Goal: Task Accomplishment & Management: Manage account settings

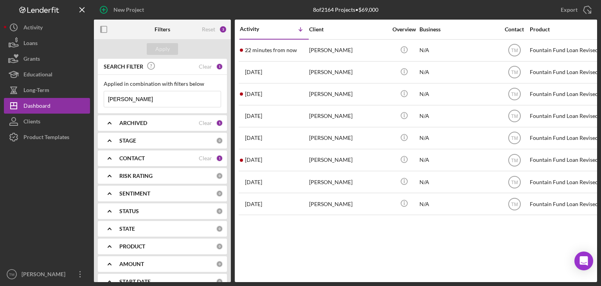
drag, startPoint x: 259, startPoint y: 215, endPoint x: 328, endPoint y: 236, distance: 71.9
click at [328, 236] on div "Activity Icon/Table Sort Arrow Client Overview Business Contact Product Categor…" at bounding box center [416, 151] width 362 height 262
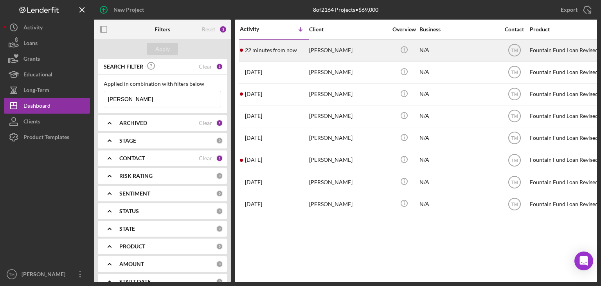
click at [326, 51] on div "[PERSON_NAME]" at bounding box center [348, 50] width 78 height 21
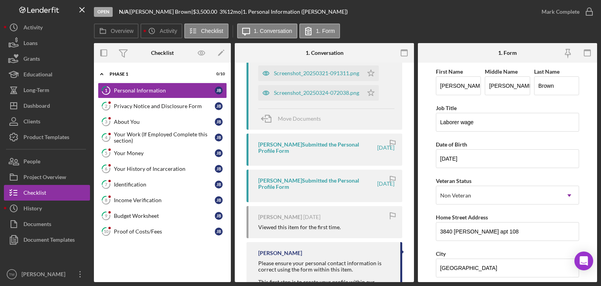
scroll to position [196, 0]
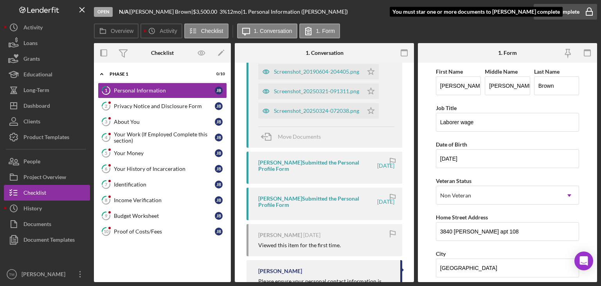
click at [563, 13] on div "Mark Complete" at bounding box center [561, 12] width 38 height 16
click at [372, 73] on icon "Icon/Star" at bounding box center [371, 72] width 16 height 16
click at [321, 72] on div "Screenshot_20190604-204405.png" at bounding box center [316, 71] width 85 height 6
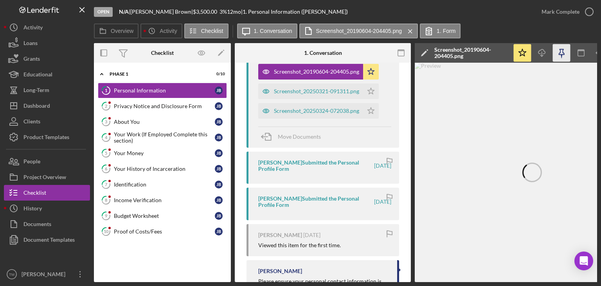
click at [320, 90] on div "Screenshot_20250321-091311.png" at bounding box center [316, 91] width 85 height 6
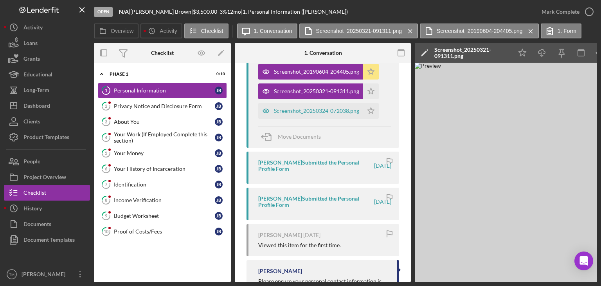
click at [372, 69] on icon "Icon/Star" at bounding box center [371, 72] width 16 height 16
click at [328, 111] on div "Screenshot_20250324-072038.png" at bounding box center [316, 111] width 85 height 6
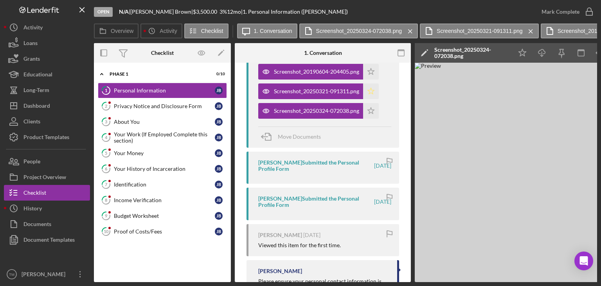
click at [371, 92] on icon "Icon/Star" at bounding box center [371, 91] width 16 height 16
click at [576, 13] on div "Mark Complete" at bounding box center [561, 12] width 38 height 16
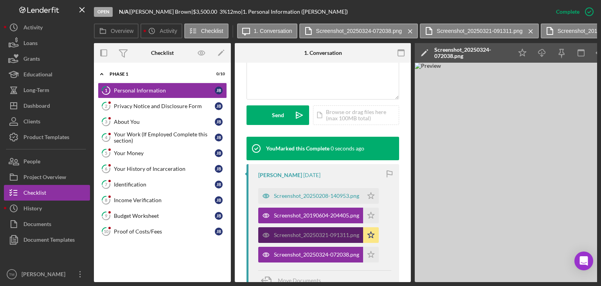
scroll to position [339, 0]
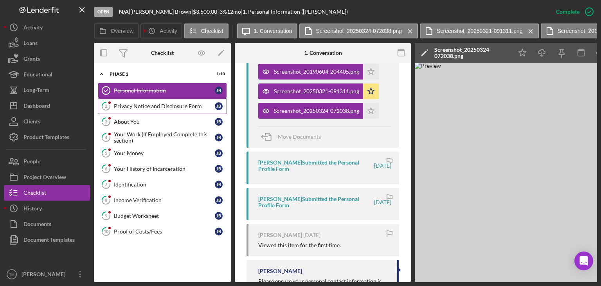
click at [142, 105] on div "Privacy Notice and Disclosure Form" at bounding box center [164, 106] width 101 height 6
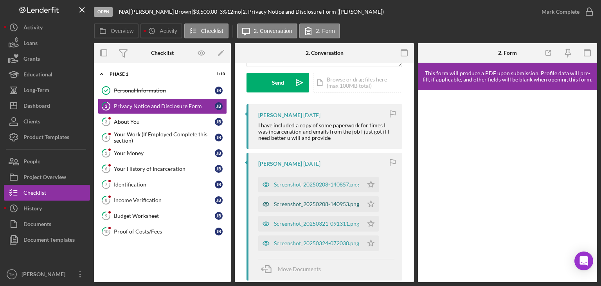
scroll to position [196, 0]
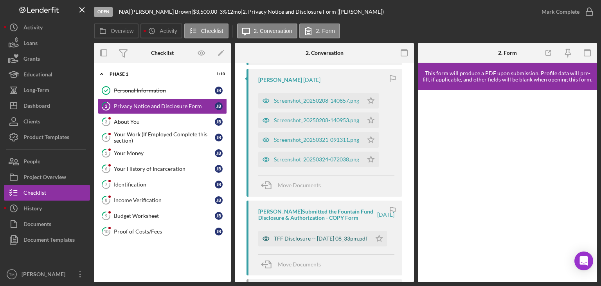
click at [304, 241] on div "TFF Disclosure -- [DATE] 08_33pm.pdf" at bounding box center [321, 238] width 94 height 6
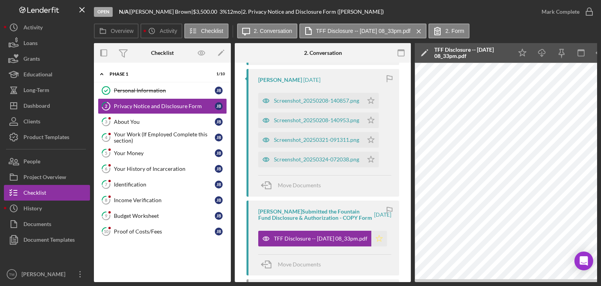
click at [376, 245] on icon "Icon/Star" at bounding box center [379, 238] width 16 height 16
click at [301, 102] on div "Screenshot_20250208-140857.png" at bounding box center [316, 100] width 85 height 6
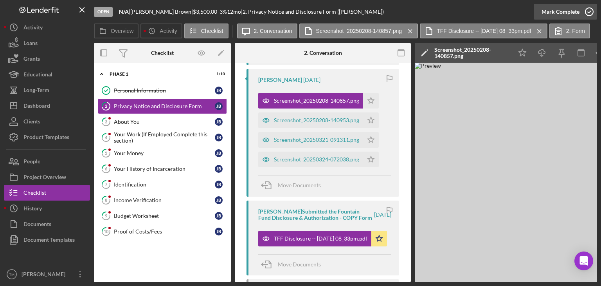
click at [568, 12] on div "Mark Complete" at bounding box center [561, 12] width 38 height 16
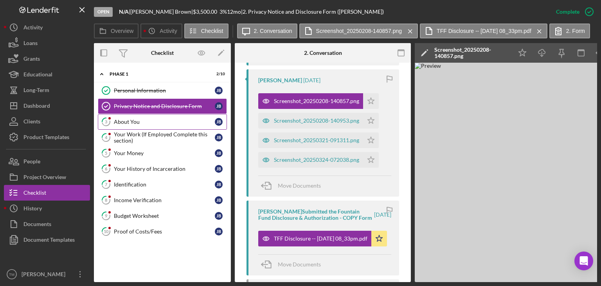
drag, startPoint x: 124, startPoint y: 120, endPoint x: 131, endPoint y: 119, distance: 6.7
click at [125, 120] on div "About You" at bounding box center [164, 122] width 101 height 6
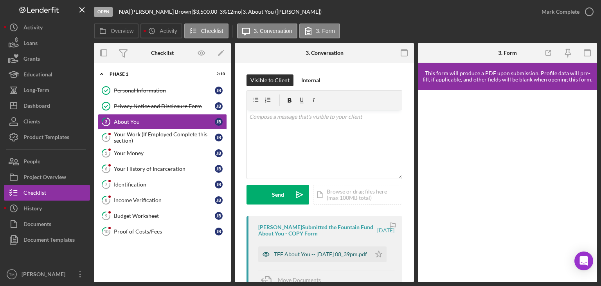
click at [299, 251] on div "TFF About You -- [DATE] 08_39pm.pdf" at bounding box center [320, 254] width 93 height 6
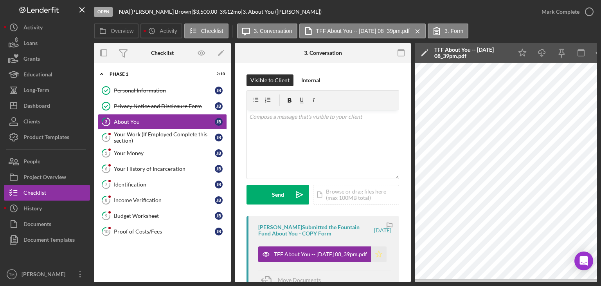
click at [377, 254] on icon "Icon/Star" at bounding box center [379, 254] width 16 height 16
click at [554, 12] on div "Mark Complete" at bounding box center [561, 12] width 38 height 16
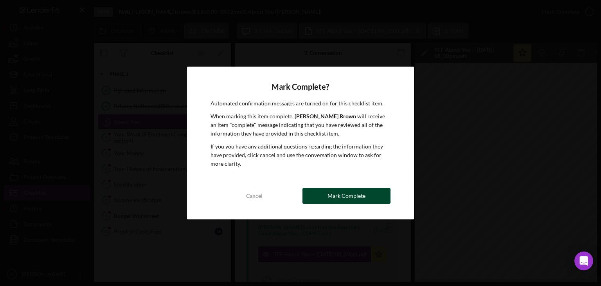
click at [347, 199] on div "Mark Complete" at bounding box center [347, 196] width 38 height 16
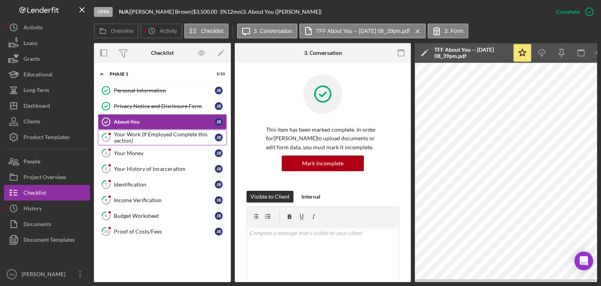
click at [135, 135] on div "Your Work (If Employed Complete this section)" at bounding box center [164, 137] width 101 height 13
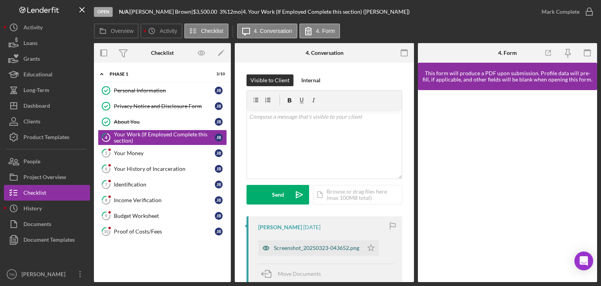
click at [307, 246] on div "Screenshot_20250323-043652.png" at bounding box center [316, 248] width 85 height 6
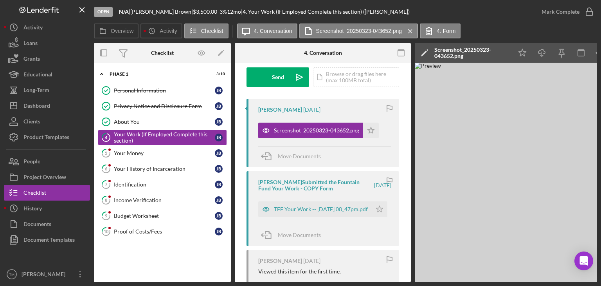
scroll to position [78, 0]
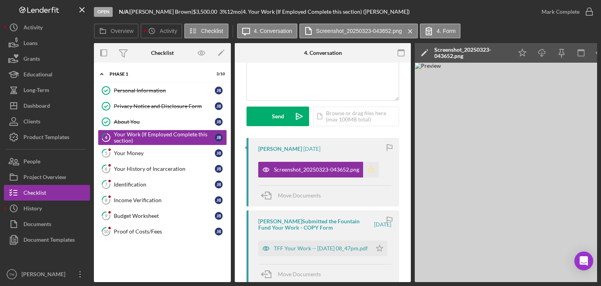
click at [370, 169] on icon "Icon/Star" at bounding box center [371, 170] width 16 height 16
click at [563, 10] on div "Mark Complete" at bounding box center [561, 12] width 38 height 16
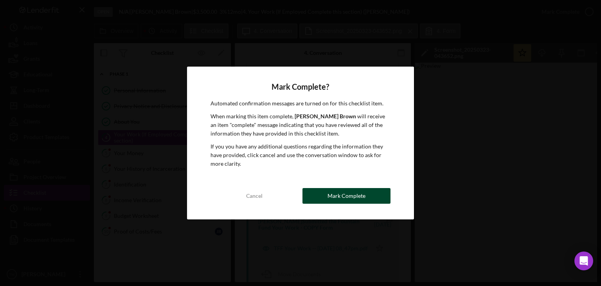
click at [336, 194] on div "Mark Complete" at bounding box center [347, 196] width 38 height 16
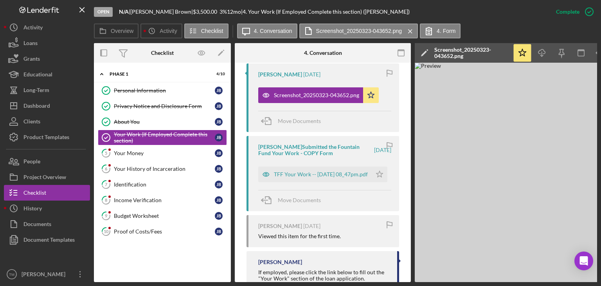
scroll to position [269, 0]
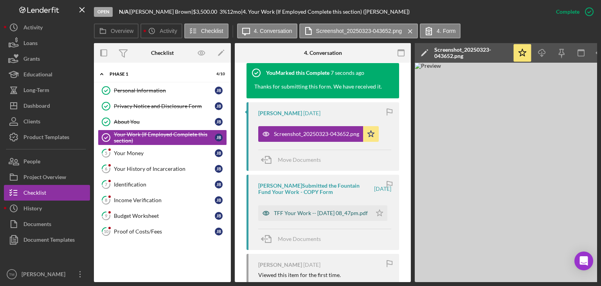
click at [311, 211] on div "TFF Your Work -- [DATE] 08_47pm.pdf" at bounding box center [321, 213] width 94 height 6
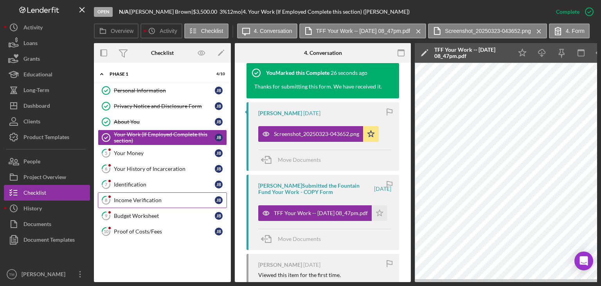
click at [139, 199] on div "Income Verification" at bounding box center [164, 200] width 101 height 6
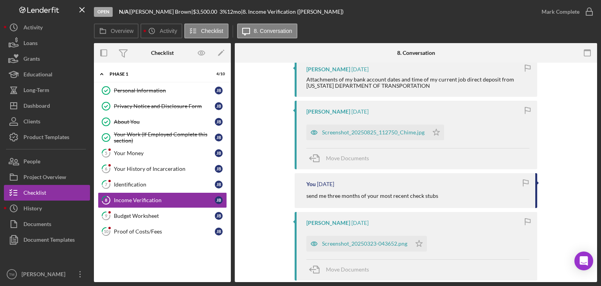
scroll to position [157, 0]
click at [364, 134] on div "Screenshot_20250825_112750_Chime.jpg" at bounding box center [373, 133] width 103 height 6
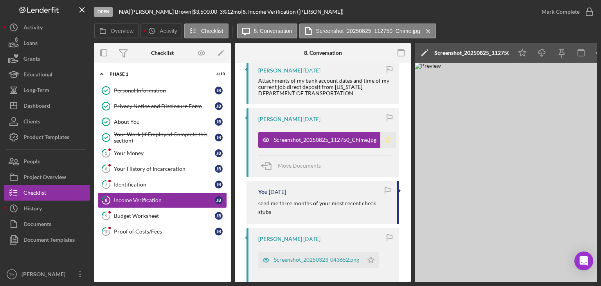
click at [387, 137] on icon "Icon/Star" at bounding box center [388, 140] width 16 height 16
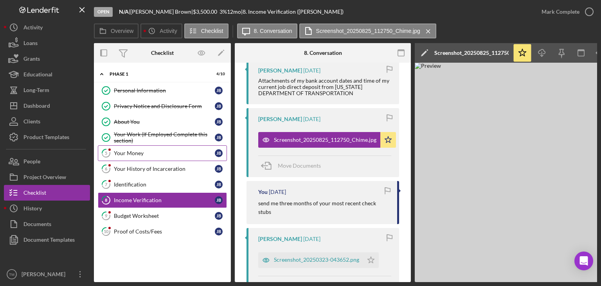
click at [119, 151] on div "Your Money" at bounding box center [164, 153] width 101 height 6
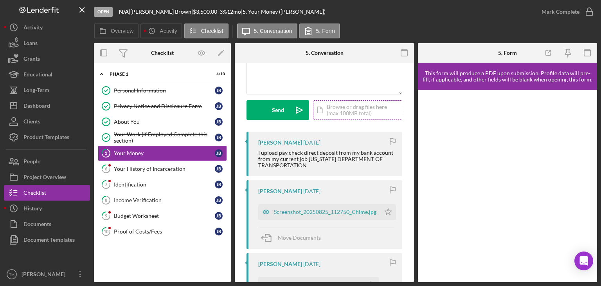
scroll to position [117, 0]
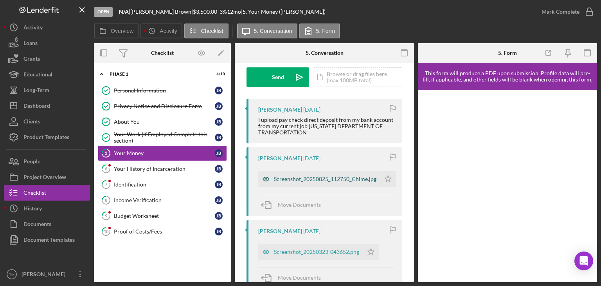
click at [304, 180] on div "Screenshot_20250825_112750_Chime.jpg" at bounding box center [325, 179] width 103 height 6
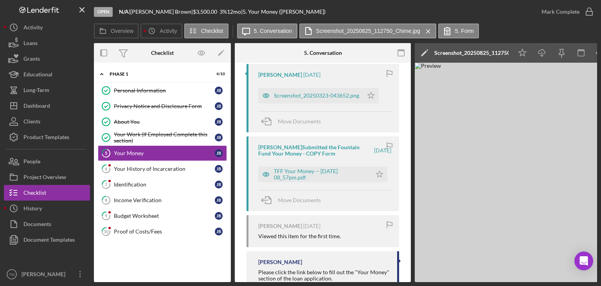
scroll to position [274, 0]
click at [311, 173] on div "TFF Your Money -- [DATE] 08_57pm.pdf" at bounding box center [321, 173] width 94 height 13
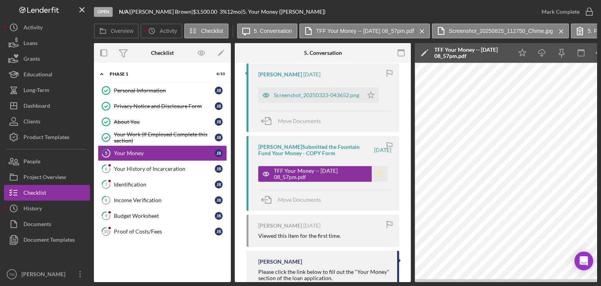
click at [385, 25] on polygon "button" at bounding box center [388, 22] width 7 height 6
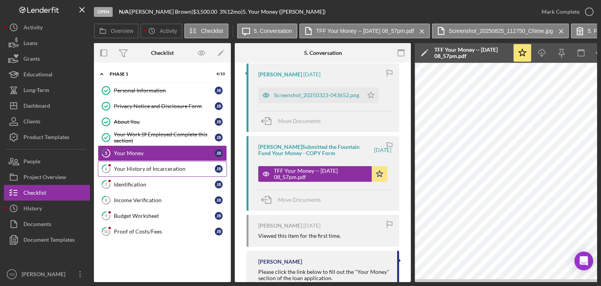
click at [134, 167] on div "Your History of Incarceration" at bounding box center [164, 169] width 101 height 6
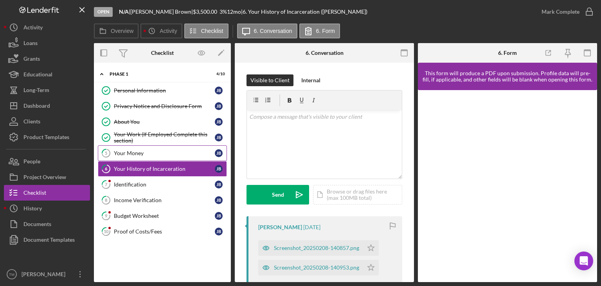
click at [137, 151] on div "Your Money" at bounding box center [164, 153] width 101 height 6
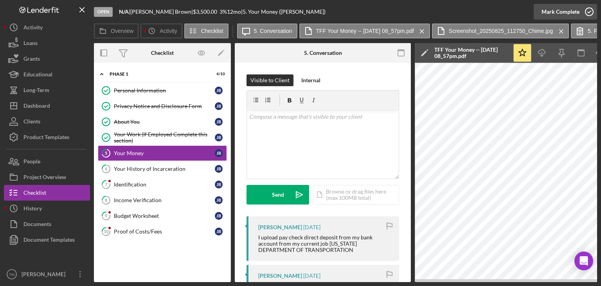
click at [581, 11] on icon "button" at bounding box center [590, 12] width 20 height 20
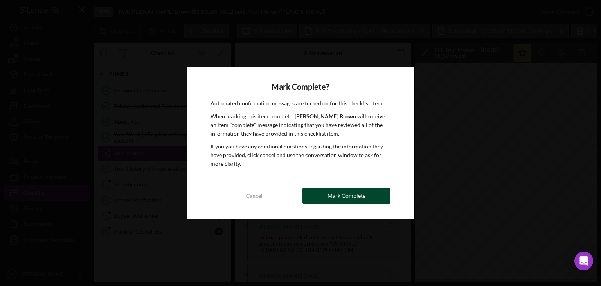
click at [354, 194] on div "Mark Complete" at bounding box center [347, 196] width 38 height 16
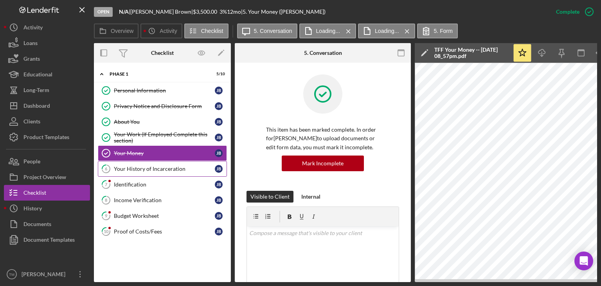
click at [139, 168] on div "Your History of Incarceration" at bounding box center [164, 169] width 101 height 6
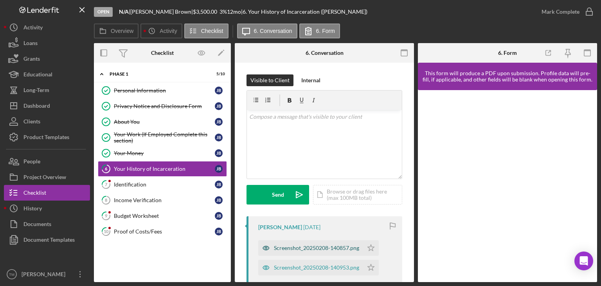
click at [307, 249] on div "Screenshot_20250208-140857.png" at bounding box center [316, 248] width 85 height 6
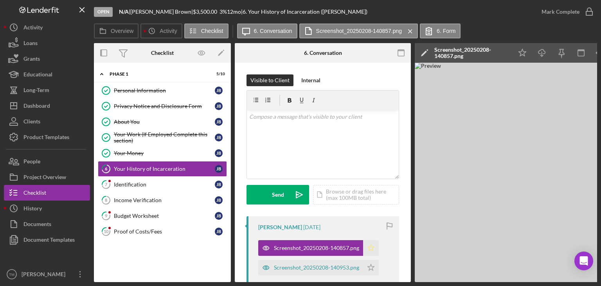
click at [376, 245] on icon "Icon/Star" at bounding box center [371, 248] width 16 height 16
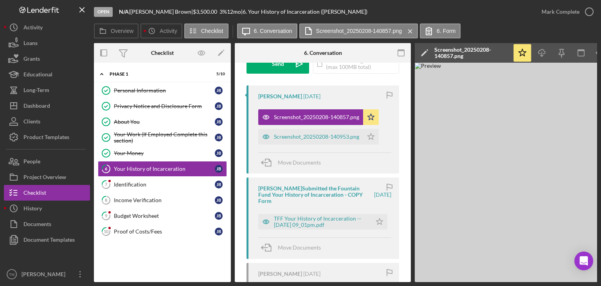
scroll to position [157, 0]
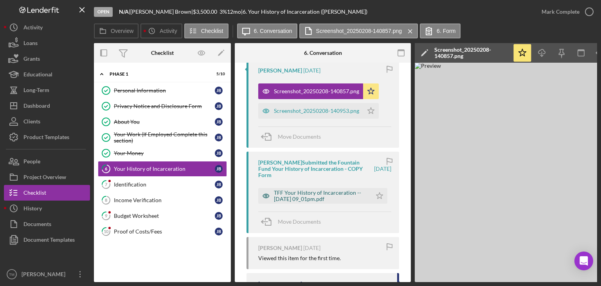
click at [304, 198] on div "TFF Your History of Incarceration -- [DATE] 09_01pm.pdf" at bounding box center [321, 195] width 94 height 13
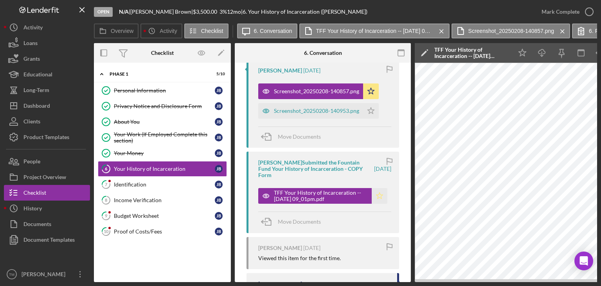
click at [378, 196] on icon "Icon/Star" at bounding box center [380, 196] width 16 height 16
click at [583, 13] on icon "button" at bounding box center [590, 12] width 20 height 20
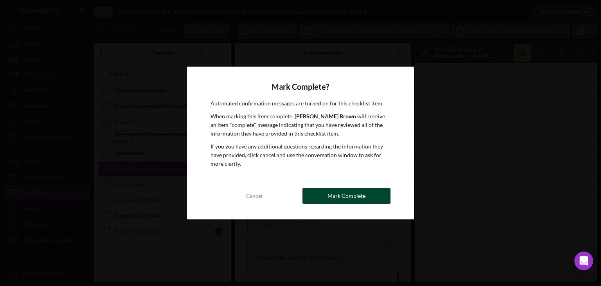
click at [344, 194] on div "Mark Complete" at bounding box center [347, 196] width 38 height 16
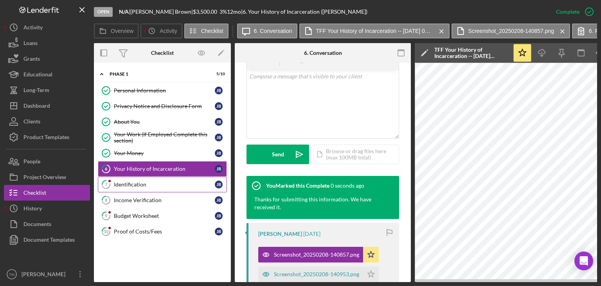
scroll to position [319, 0]
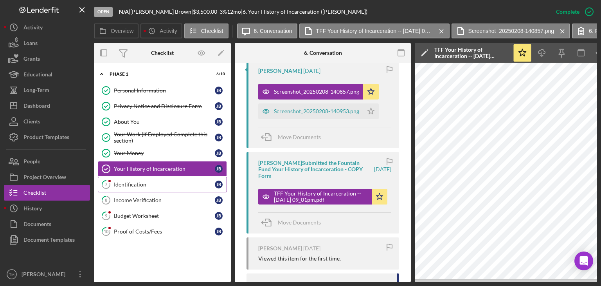
click at [128, 183] on div "Identification" at bounding box center [164, 184] width 101 height 6
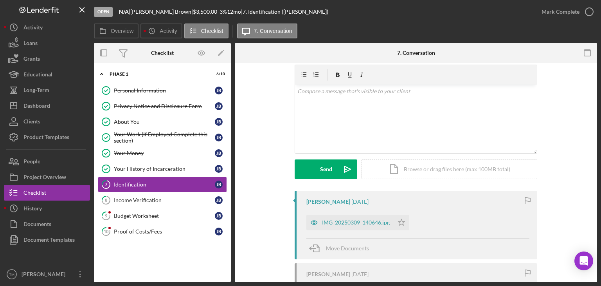
scroll to position [39, 0]
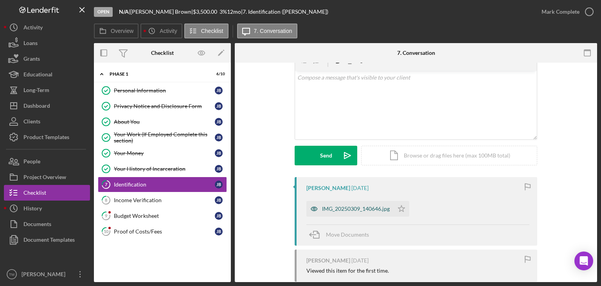
click at [340, 208] on div "IMG_20250309_140646.jpg" at bounding box center [356, 208] width 68 height 6
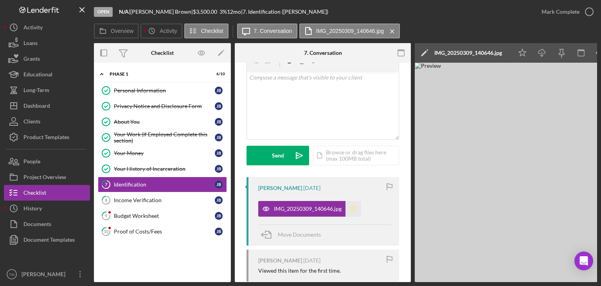
click at [354, 208] on icon "Icon/Star" at bounding box center [354, 209] width 16 height 16
click at [563, 11] on div "Mark Complete" at bounding box center [561, 12] width 38 height 16
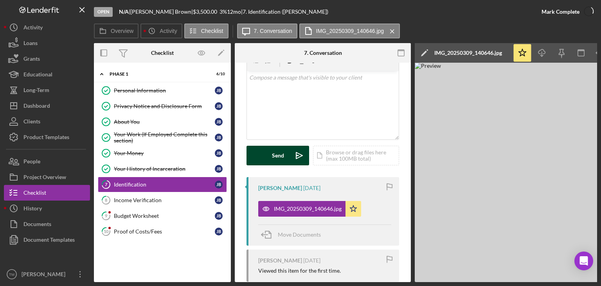
scroll to position [155, 0]
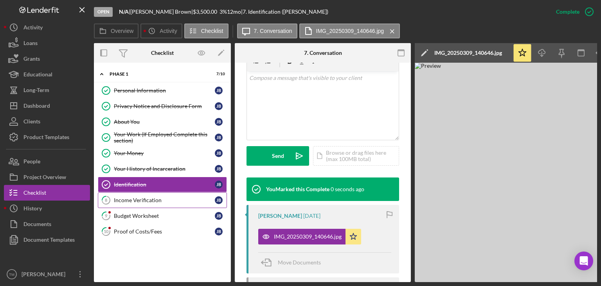
click at [126, 199] on div "Income Verification" at bounding box center [164, 200] width 101 height 6
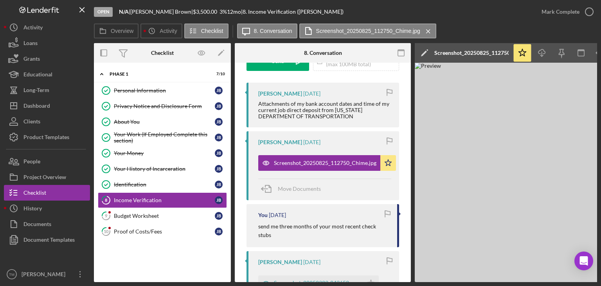
scroll to position [157, 0]
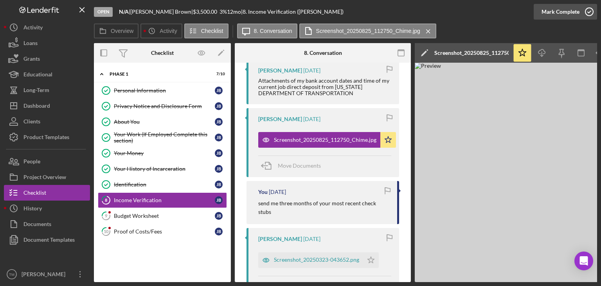
click at [581, 15] on icon "button" at bounding box center [590, 12] width 20 height 20
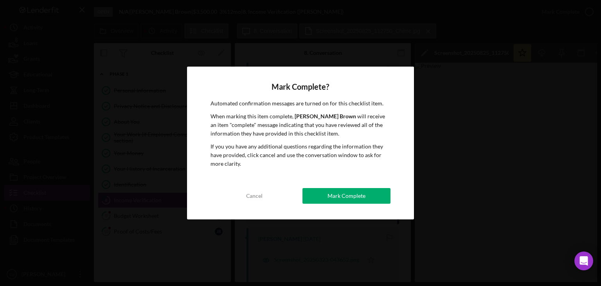
click at [331, 194] on div "Mark Complete" at bounding box center [347, 196] width 38 height 16
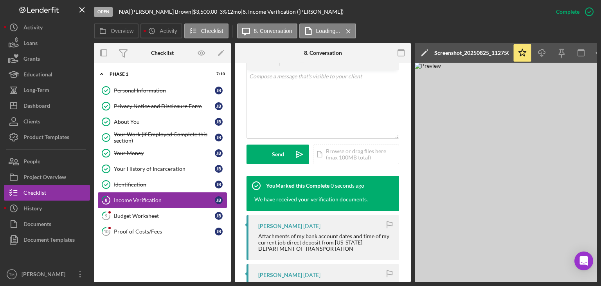
scroll to position [311, 0]
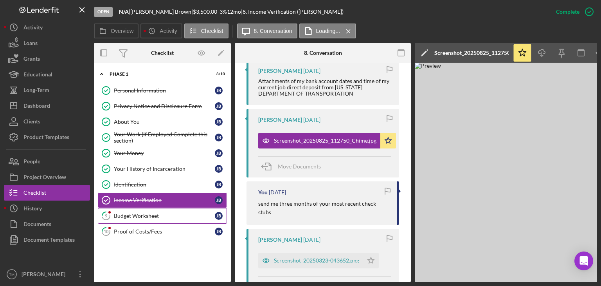
drag, startPoint x: 124, startPoint y: 215, endPoint x: 128, endPoint y: 213, distance: 4.7
click at [124, 215] on div "Budget Worksheet" at bounding box center [164, 215] width 101 height 6
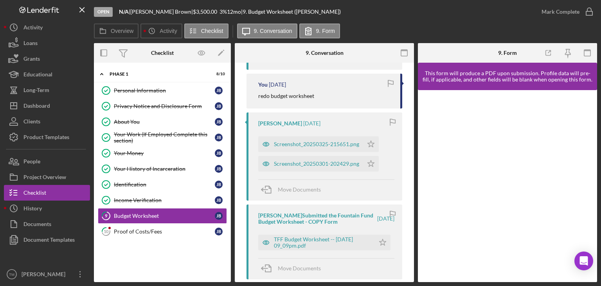
scroll to position [274, 0]
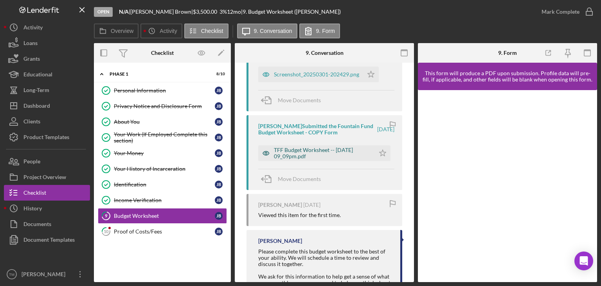
click at [314, 155] on div "TFF Budget Worksheet -- [DATE] 09_09pm.pdf" at bounding box center [322, 153] width 97 height 13
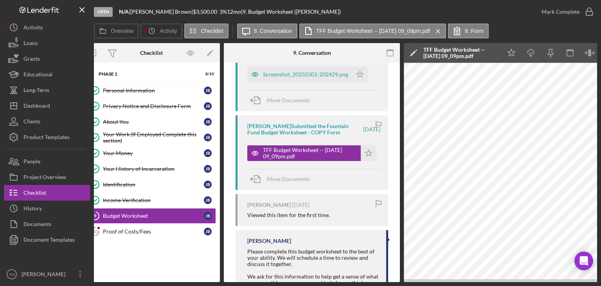
scroll to position [0, 0]
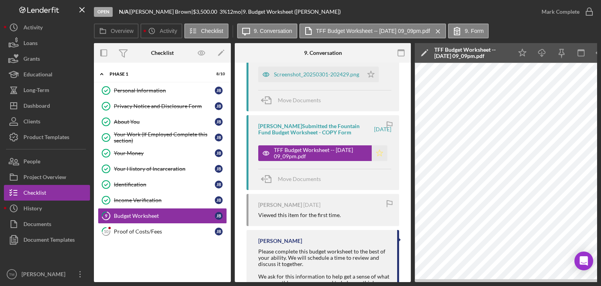
click at [377, 154] on polygon "button" at bounding box center [379, 152] width 7 height 6
click at [575, 13] on div "Mark Complete" at bounding box center [561, 12] width 38 height 16
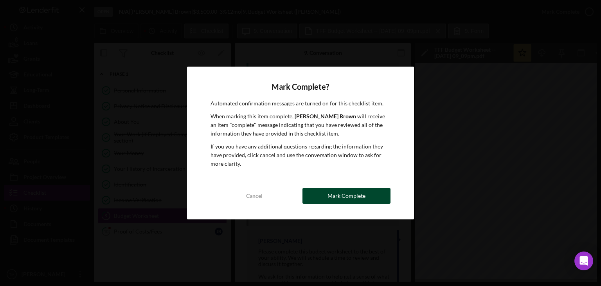
click at [372, 191] on button "Mark Complete" at bounding box center [346, 196] width 88 height 16
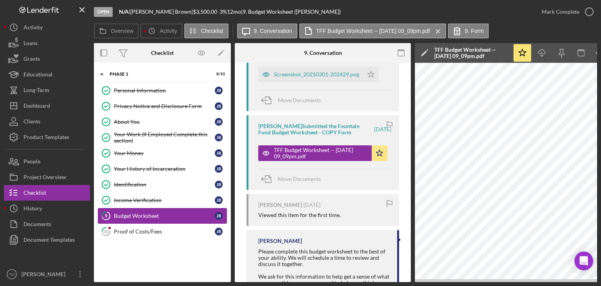
scroll to position [445, 0]
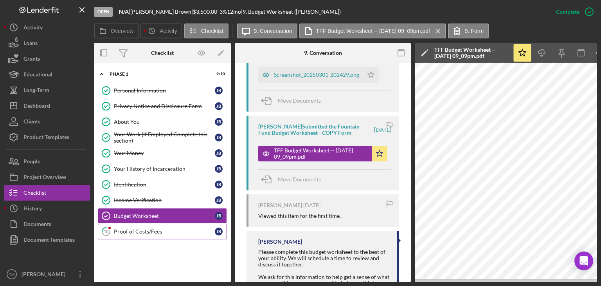
click at [139, 230] on div "Proof of Costs/Fees" at bounding box center [164, 231] width 101 height 6
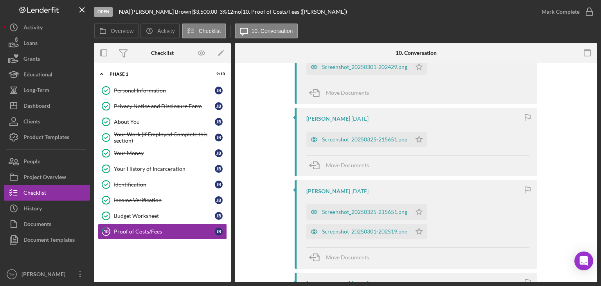
scroll to position [157, 0]
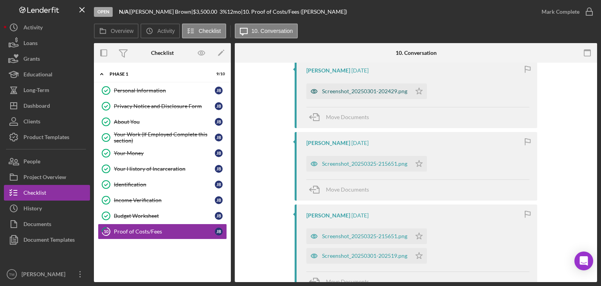
click at [335, 92] on div "Screenshot_20250301-202429.png" at bounding box center [364, 91] width 85 height 6
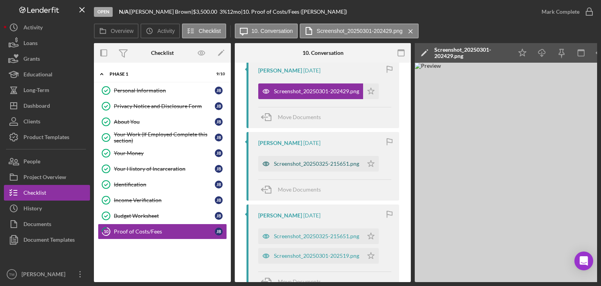
click at [319, 163] on div "Screenshot_20250325-215651.png" at bounding box center [316, 163] width 85 height 6
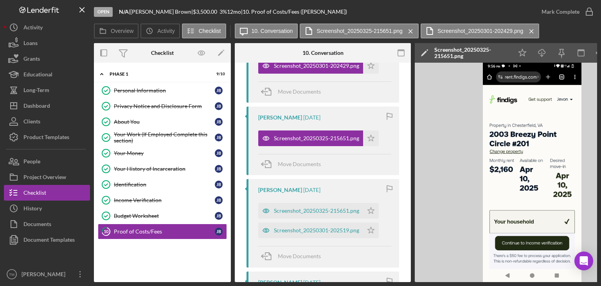
scroll to position [196, 0]
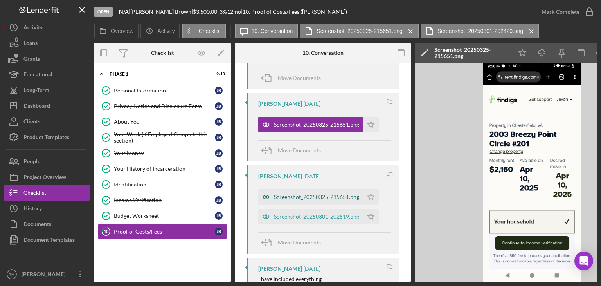
click at [301, 195] on div "Screenshot_20250325-215651.png" at bounding box center [316, 197] width 85 height 6
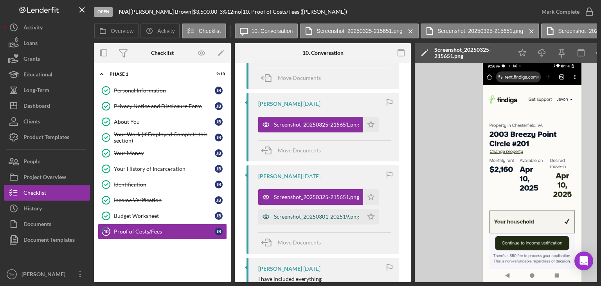
click at [306, 218] on div "Screenshot_20250301-202519.png" at bounding box center [316, 216] width 85 height 6
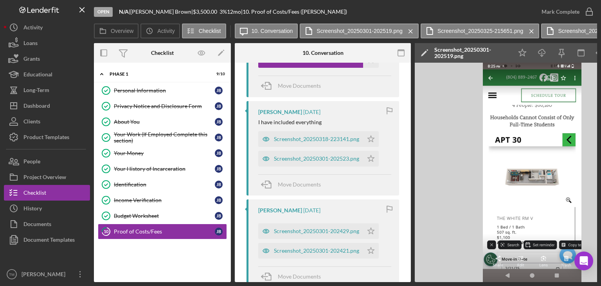
scroll to position [313, 0]
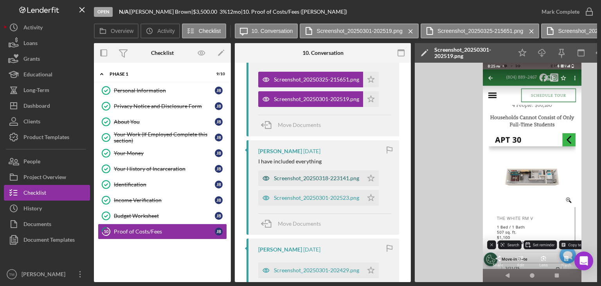
click at [305, 176] on div "Screenshot_20250318-223141.png" at bounding box center [316, 178] width 85 height 6
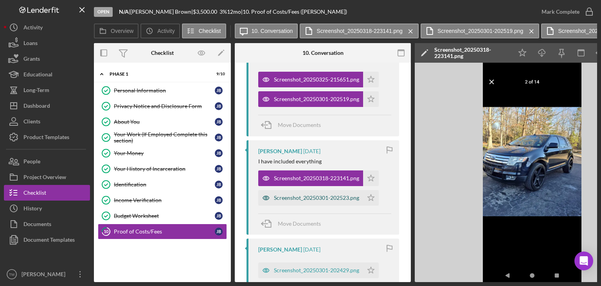
click at [310, 198] on div "Screenshot_20250301-202523.png" at bounding box center [316, 197] width 85 height 6
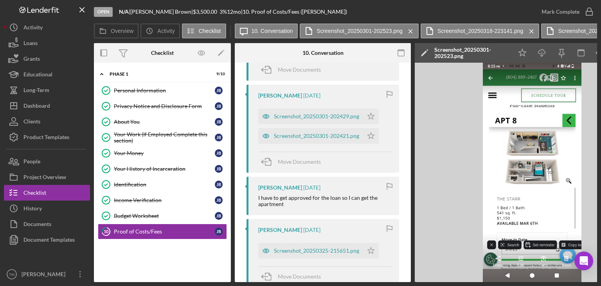
scroll to position [470, 0]
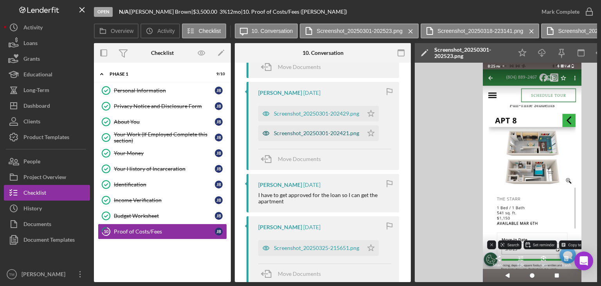
click at [312, 133] on div "Screenshot_20250301-202421.png" at bounding box center [316, 133] width 85 height 6
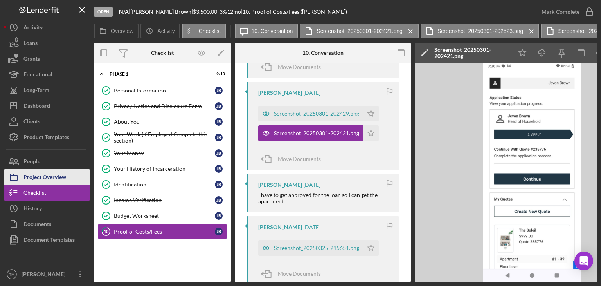
click at [44, 175] on div "Project Overview" at bounding box center [44, 178] width 43 height 18
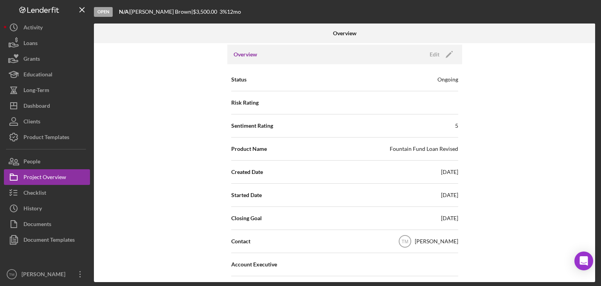
scroll to position [39, 0]
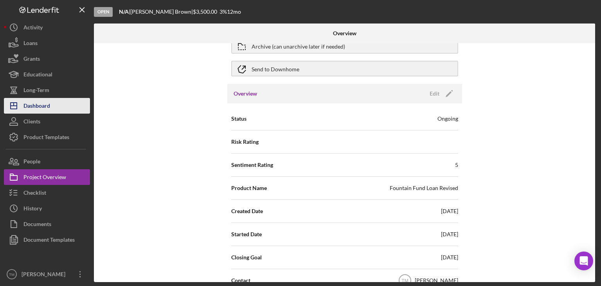
click at [42, 106] on div "Dashboard" at bounding box center [36, 107] width 27 height 18
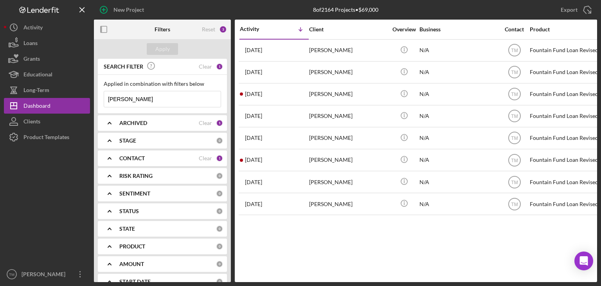
click at [217, 28] on div "Reset 3" at bounding box center [214, 30] width 25 height 20
click at [213, 68] on div "SEARCH FILTER Clear 1" at bounding box center [162, 67] width 121 height 18
click at [142, 98] on input "[PERSON_NAME]" at bounding box center [162, 99] width 117 height 16
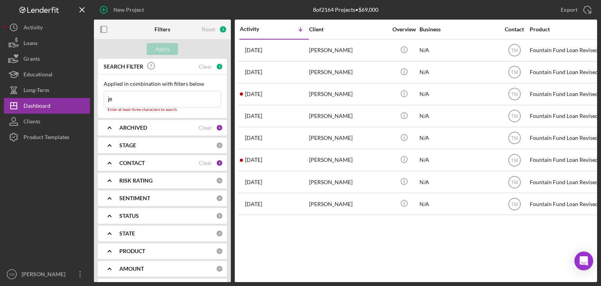
type input "j"
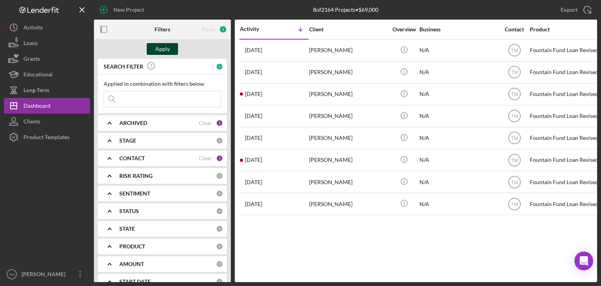
click at [169, 51] on button "Apply" at bounding box center [162, 49] width 31 height 12
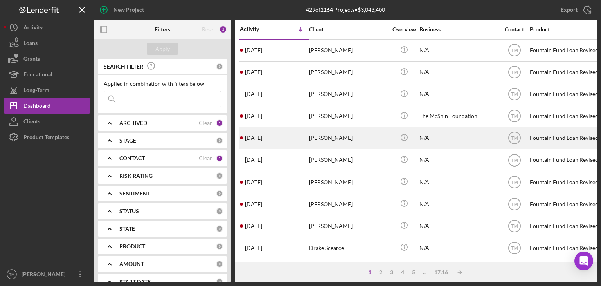
click at [338, 137] on div "[PERSON_NAME]" at bounding box center [348, 138] width 78 height 21
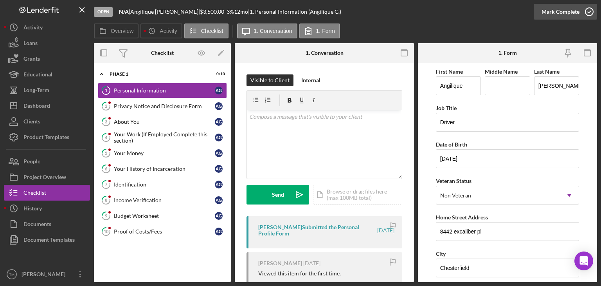
click at [574, 10] on div "Mark Complete" at bounding box center [561, 12] width 38 height 16
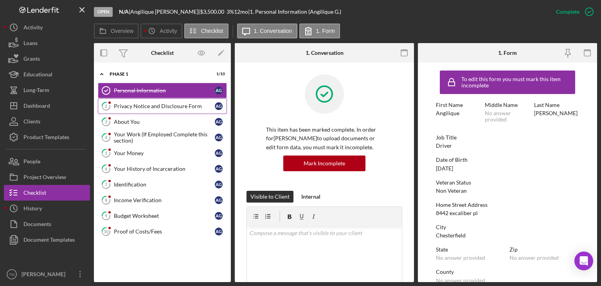
click at [143, 105] on div "Privacy Notice and Disclosure Form" at bounding box center [164, 106] width 101 height 6
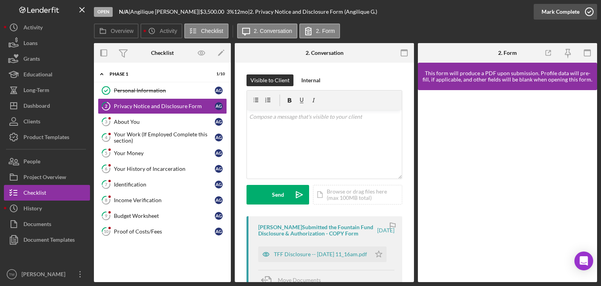
click at [560, 13] on div "Mark Complete" at bounding box center [561, 12] width 38 height 16
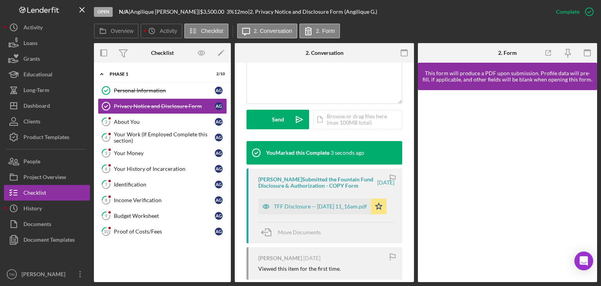
scroll to position [196, 0]
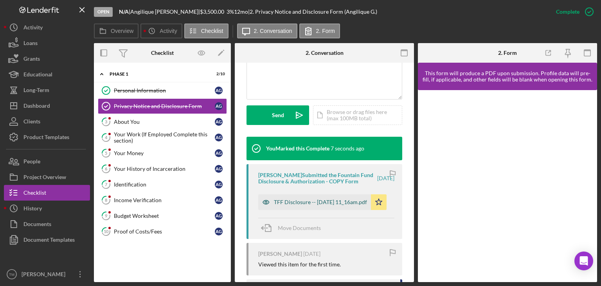
click at [313, 205] on div "TFF Disclosure -- [DATE] 11_16am.pdf" at bounding box center [320, 202] width 93 height 6
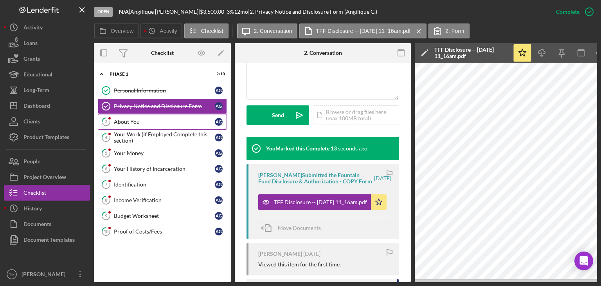
click at [122, 121] on div "About You" at bounding box center [164, 122] width 101 height 6
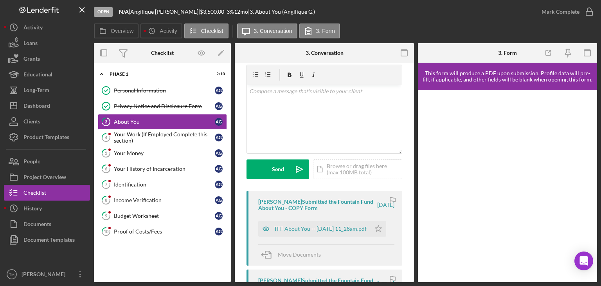
scroll to position [39, 0]
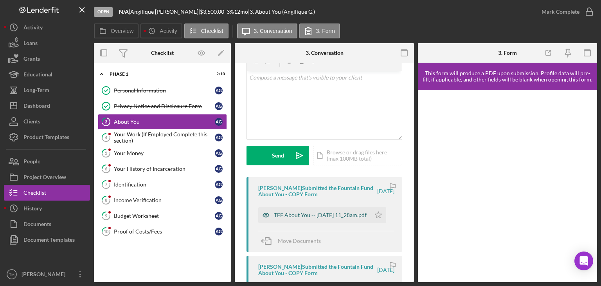
click at [299, 213] on div "TFF About You -- [DATE] 11_28am.pdf" at bounding box center [320, 215] width 93 height 6
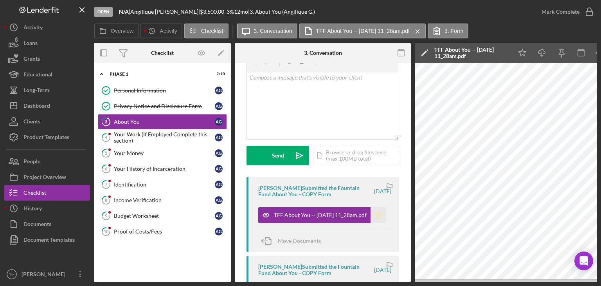
click at [376, 214] on icon "Icon/Star" at bounding box center [379, 215] width 16 height 16
click at [571, 13] on div "Mark Complete" at bounding box center [561, 12] width 38 height 16
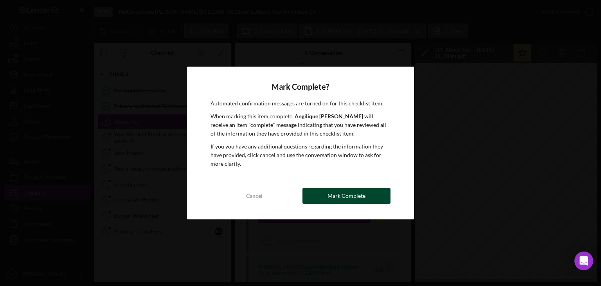
drag, startPoint x: 326, startPoint y: 191, endPoint x: 321, endPoint y: 193, distance: 4.8
click at [326, 191] on button "Mark Complete" at bounding box center [346, 196] width 88 height 16
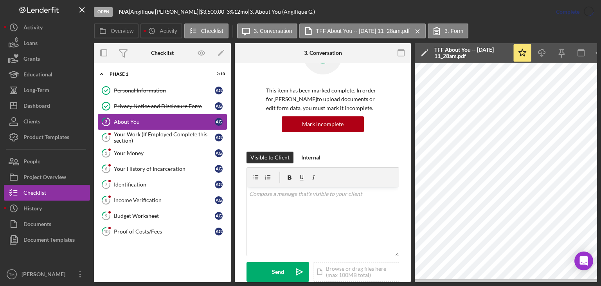
scroll to position [155, 0]
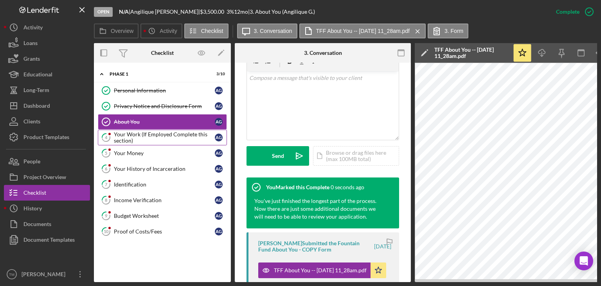
click at [124, 133] on div "Your Work (If Employed Complete this section)" at bounding box center [164, 137] width 101 height 13
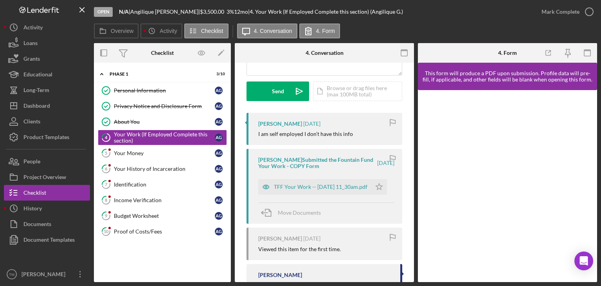
scroll to position [117, 0]
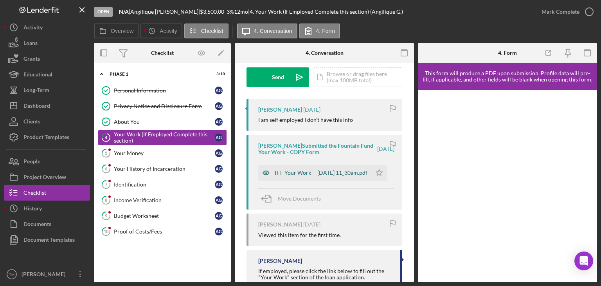
click at [296, 170] on div "TFF Your Work -- [DATE] 11_30am.pdf" at bounding box center [321, 172] width 94 height 6
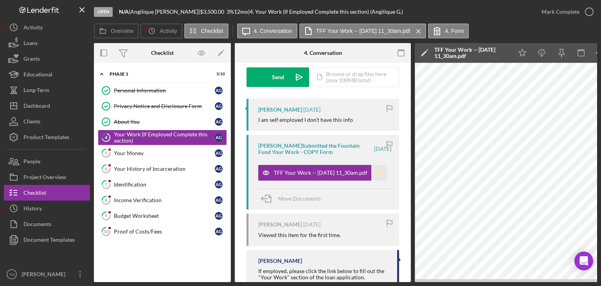
click at [376, 172] on icon "Icon/Star" at bounding box center [379, 173] width 16 height 16
drag, startPoint x: 566, startPoint y: 13, endPoint x: 561, endPoint y: 15, distance: 5.1
click at [566, 13] on div "Mark Complete" at bounding box center [561, 12] width 38 height 16
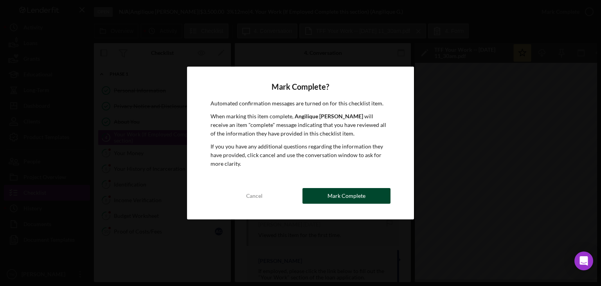
click at [329, 194] on div "Mark Complete" at bounding box center [347, 196] width 38 height 16
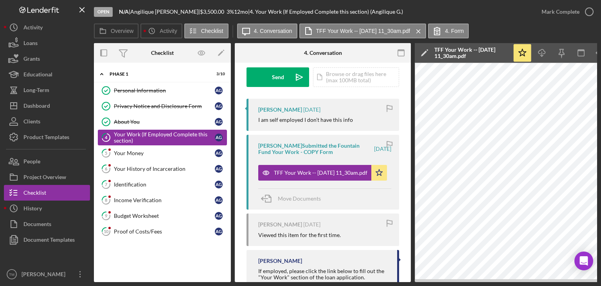
scroll to position [233, 0]
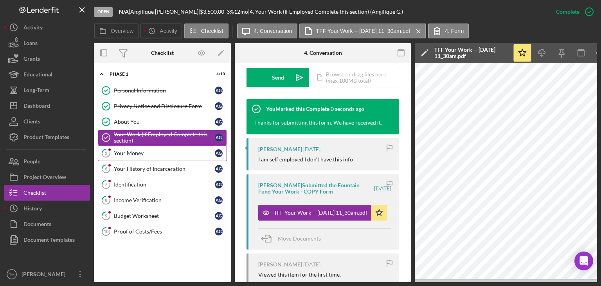
drag, startPoint x: 125, startPoint y: 152, endPoint x: 139, endPoint y: 151, distance: 13.8
click at [128, 151] on div "Your Money" at bounding box center [164, 153] width 101 height 6
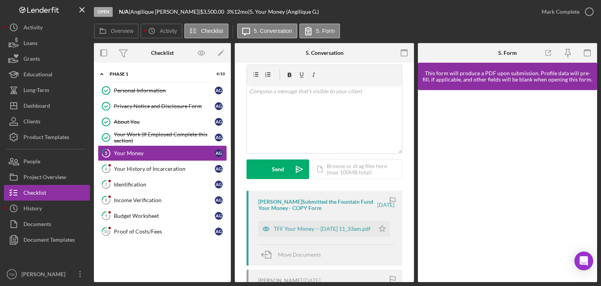
scroll to position [39, 0]
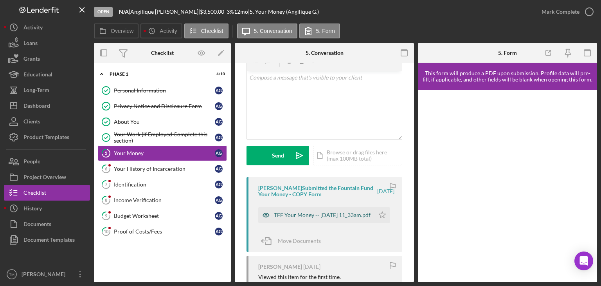
click at [308, 217] on div "TFF Your Money -- [DATE] 11_33am.pdf" at bounding box center [322, 215] width 97 height 6
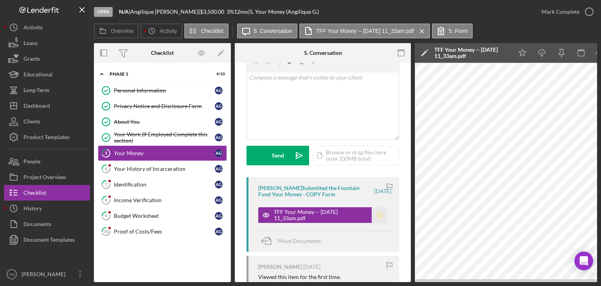
click at [378, 214] on icon "Icon/Star" at bounding box center [380, 215] width 16 height 16
click at [556, 11] on div "Mark Complete" at bounding box center [561, 12] width 38 height 16
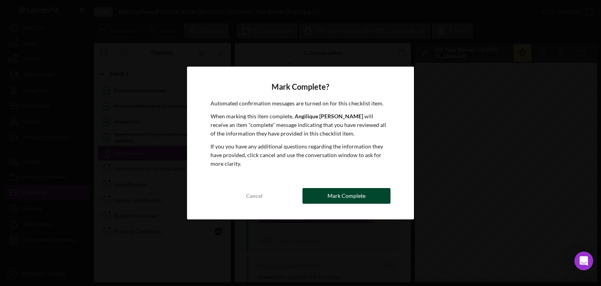
click at [324, 193] on button "Mark Complete" at bounding box center [346, 196] width 88 height 16
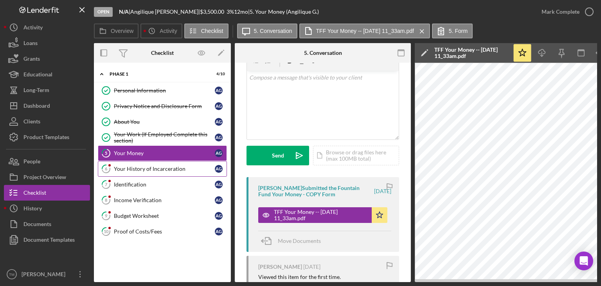
scroll to position [155, 0]
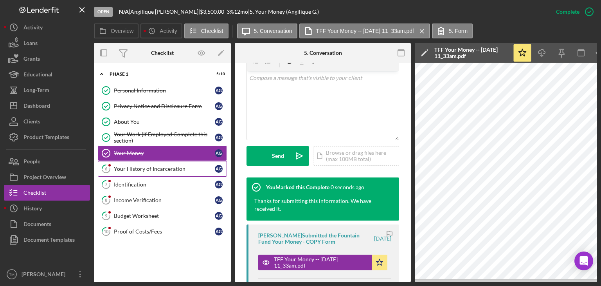
click at [136, 168] on div "Your History of Incarceration" at bounding box center [164, 169] width 101 height 6
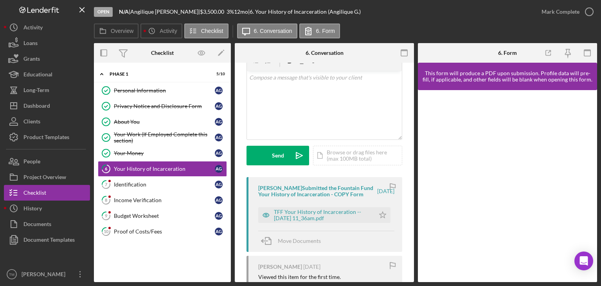
scroll to position [78, 0]
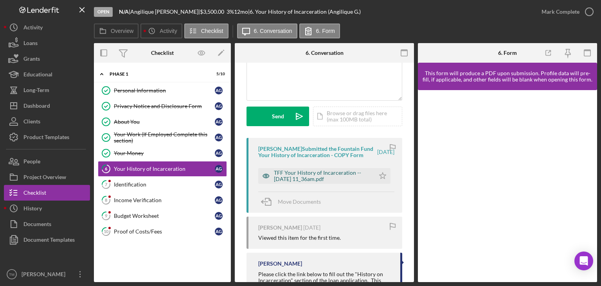
click at [308, 179] on div "TFF Your History of Incarceration -- [DATE] 11_36am.pdf" at bounding box center [322, 175] width 97 height 13
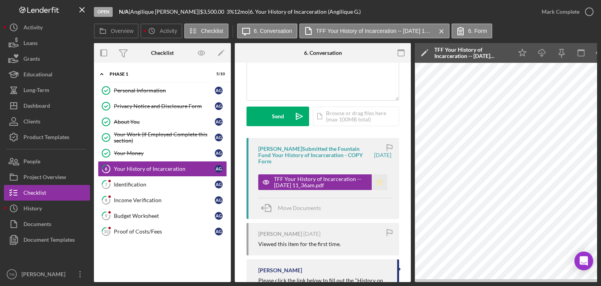
click at [376, 183] on icon "Icon/Star" at bounding box center [380, 182] width 16 height 16
click at [553, 13] on div "Mark Complete" at bounding box center [561, 12] width 38 height 16
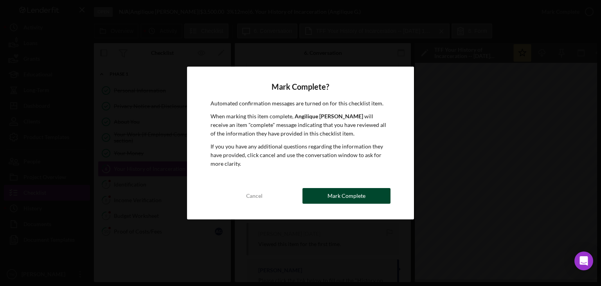
click at [324, 195] on button "Mark Complete" at bounding box center [346, 196] width 88 height 16
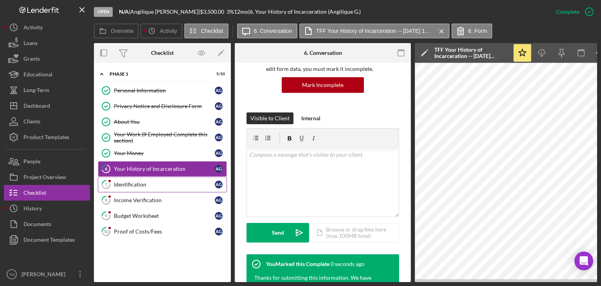
scroll to position [194, 0]
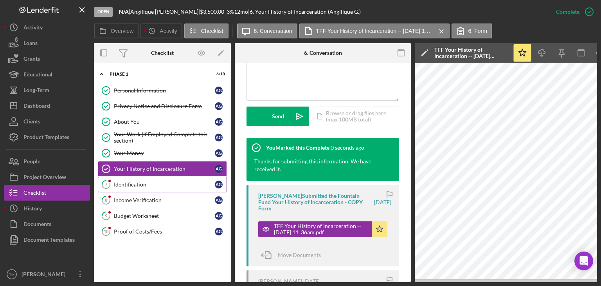
drag, startPoint x: 126, startPoint y: 184, endPoint x: 137, endPoint y: 183, distance: 10.6
click at [128, 183] on div "Identification" at bounding box center [164, 184] width 101 height 6
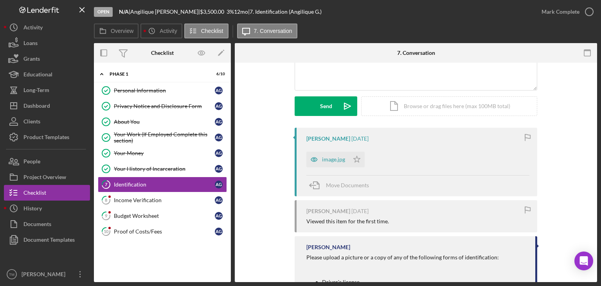
scroll to position [117, 0]
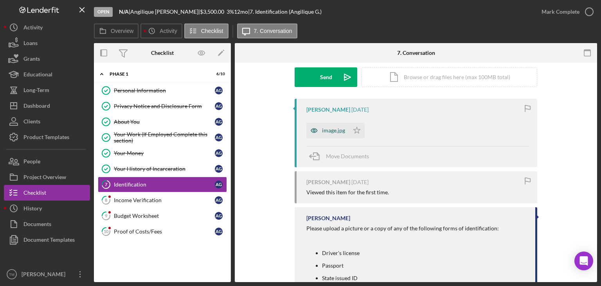
click at [334, 131] on div "image.jpg" at bounding box center [333, 130] width 23 height 6
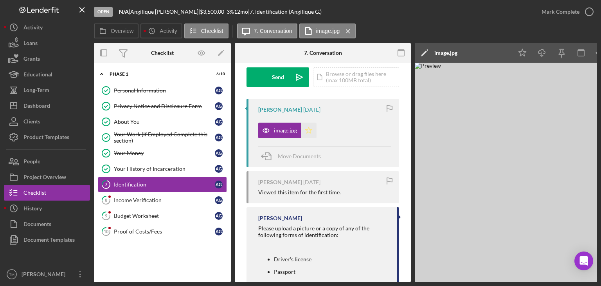
click at [308, 131] on polygon "button" at bounding box center [309, 130] width 7 height 6
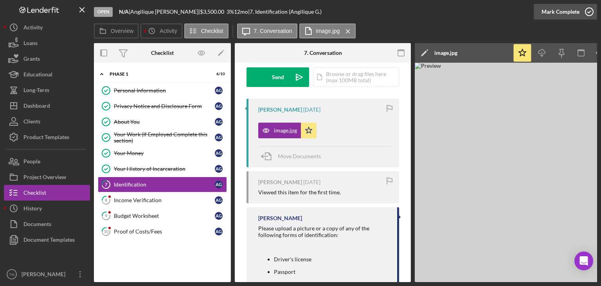
click at [563, 13] on div "Mark Complete" at bounding box center [561, 12] width 38 height 16
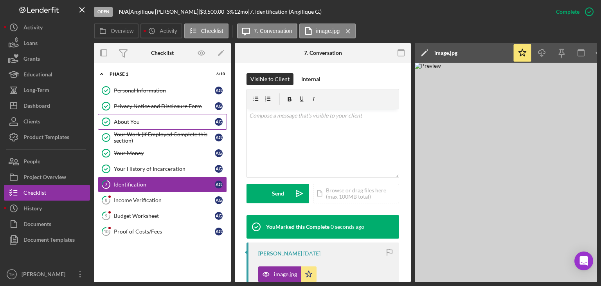
scroll to position [233, 0]
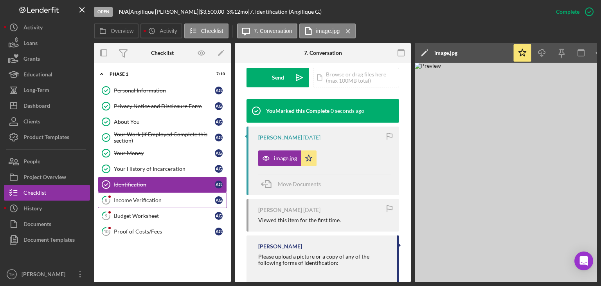
click at [127, 199] on div "Income Verification" at bounding box center [164, 200] width 101 height 6
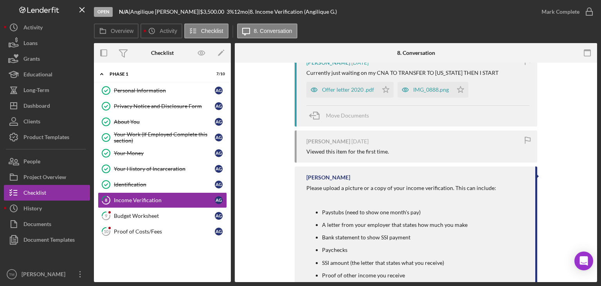
scroll to position [145, 0]
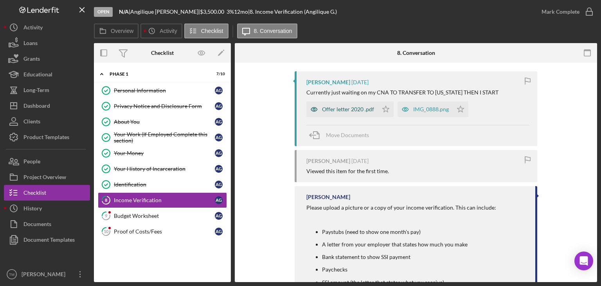
click at [352, 110] on div "Offer letter 2020 .pdf" at bounding box center [348, 109] width 52 height 6
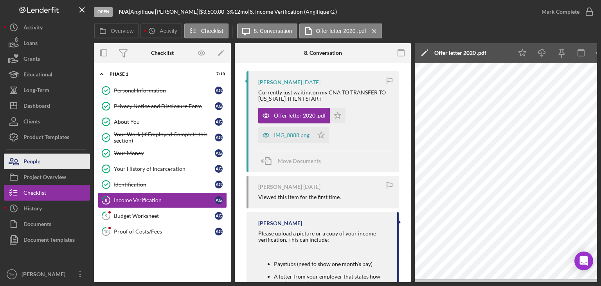
click at [40, 160] on button "People" at bounding box center [47, 161] width 86 height 16
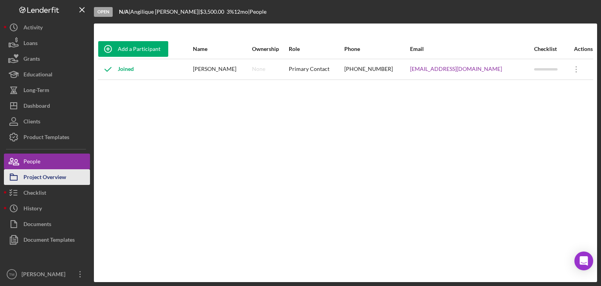
click at [42, 175] on div "Project Overview" at bounding box center [44, 178] width 43 height 18
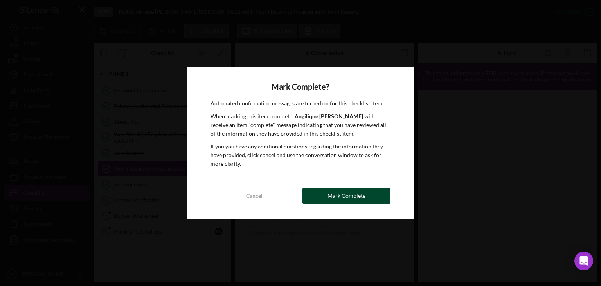
click at [342, 198] on div "Mark Complete" at bounding box center [347, 196] width 38 height 16
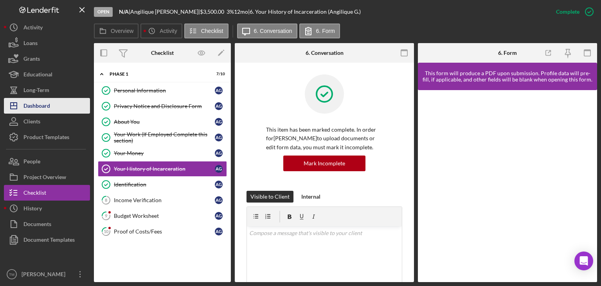
click at [57, 105] on button "Icon/Dashboard Dashboard" at bounding box center [47, 106] width 86 height 16
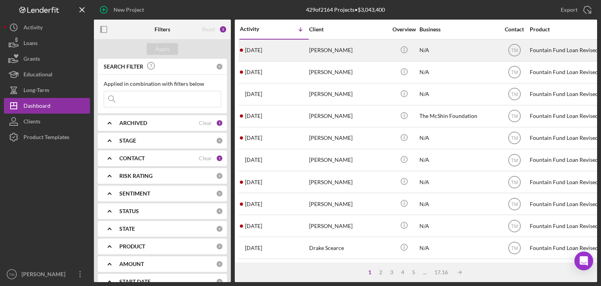
click at [332, 50] on div "[PERSON_NAME]" at bounding box center [348, 50] width 78 height 21
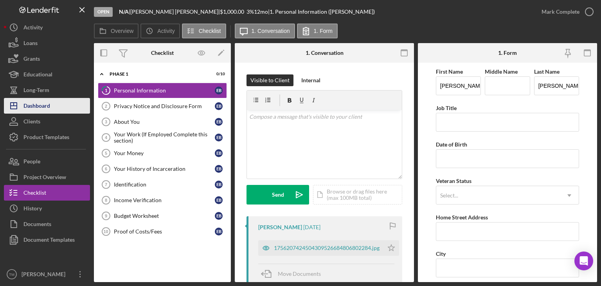
click at [41, 104] on div "Dashboard" at bounding box center [36, 107] width 27 height 18
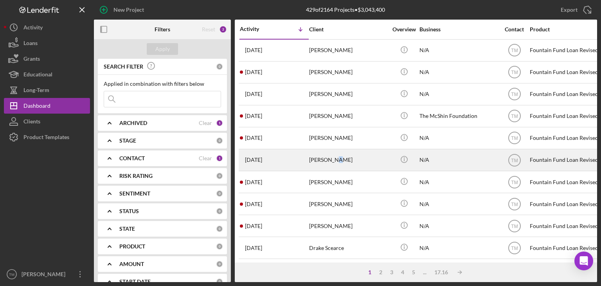
click at [333, 158] on div "[PERSON_NAME]" at bounding box center [348, 159] width 78 height 21
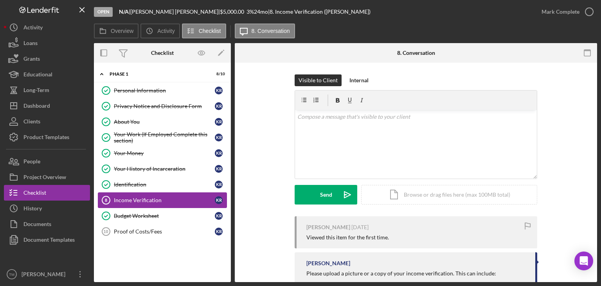
click at [134, 198] on div "Income Verification" at bounding box center [164, 200] width 101 height 6
click at [133, 137] on div "Your Work (If Employed Complete this section)" at bounding box center [164, 137] width 101 height 13
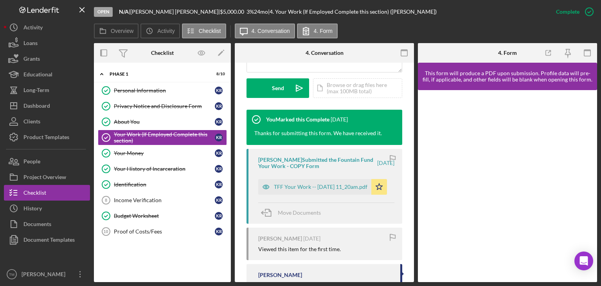
scroll to position [235, 0]
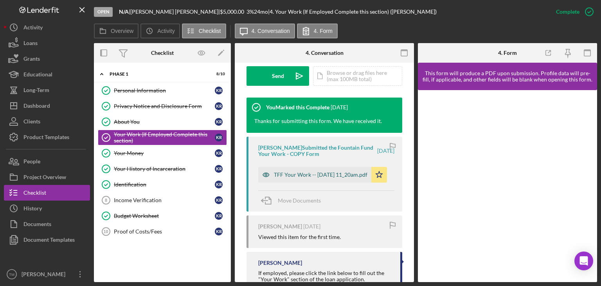
click at [292, 173] on div "TFF Your Work -- [DATE] 11_20am.pdf" at bounding box center [321, 174] width 94 height 6
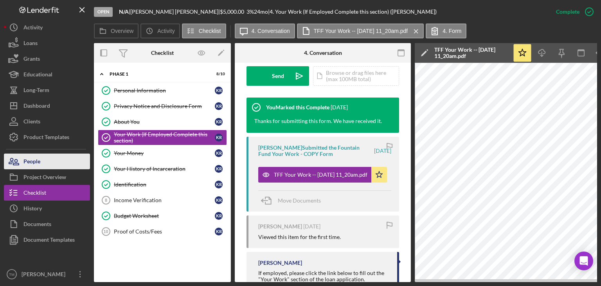
click at [34, 165] on div "People" at bounding box center [31, 162] width 17 height 18
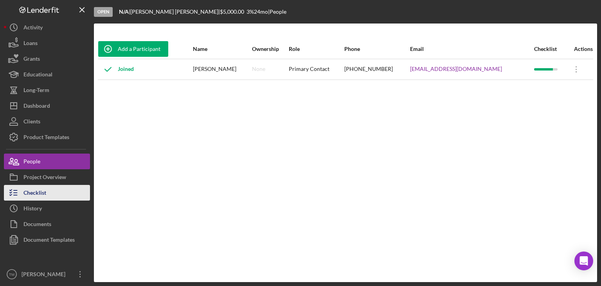
click at [33, 191] on div "Checklist" at bounding box center [34, 194] width 23 height 18
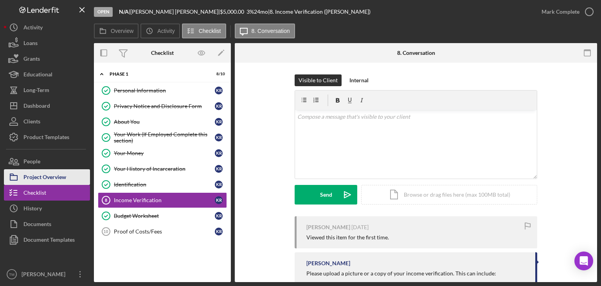
click at [56, 173] on div "Project Overview" at bounding box center [44, 178] width 43 height 18
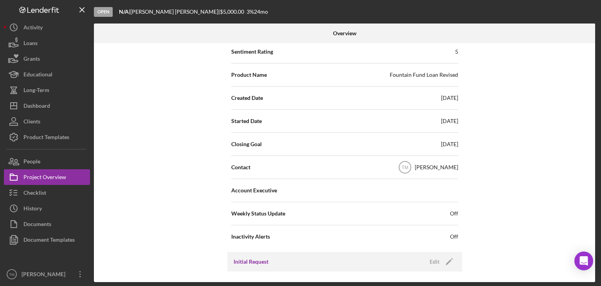
scroll to position [117, 0]
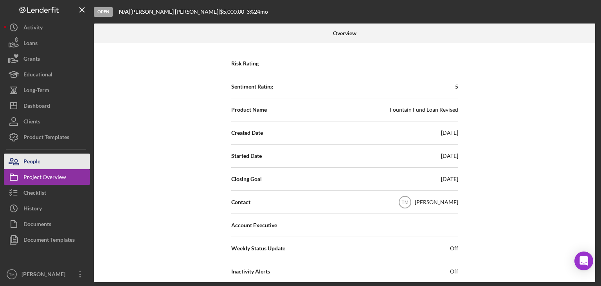
click at [36, 160] on div "People" at bounding box center [31, 162] width 17 height 18
